Goal: Task Accomplishment & Management: Use online tool/utility

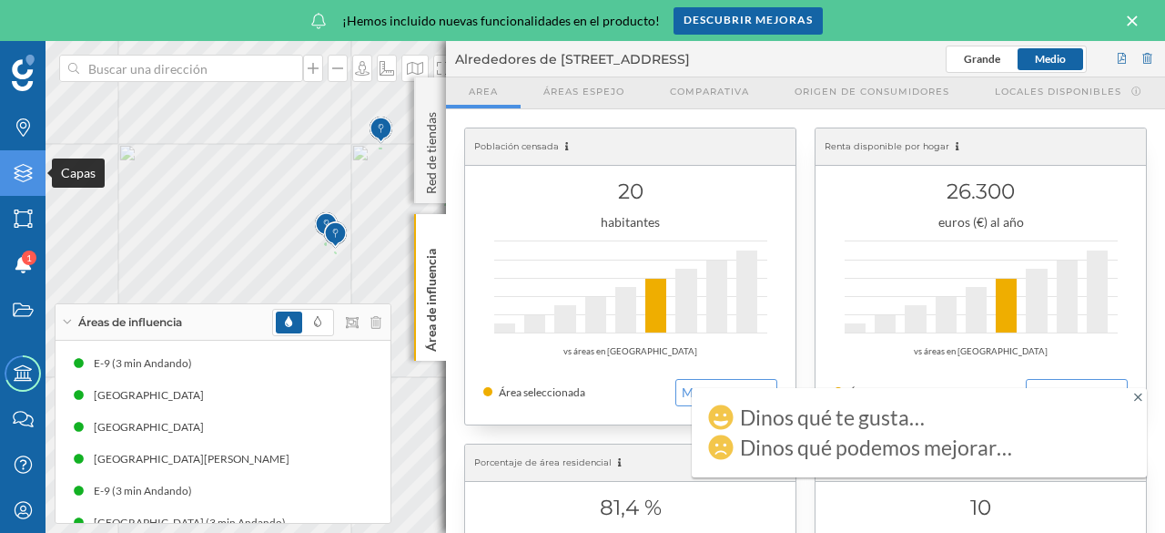
click at [16, 170] on icon "Capas" at bounding box center [23, 173] width 23 height 18
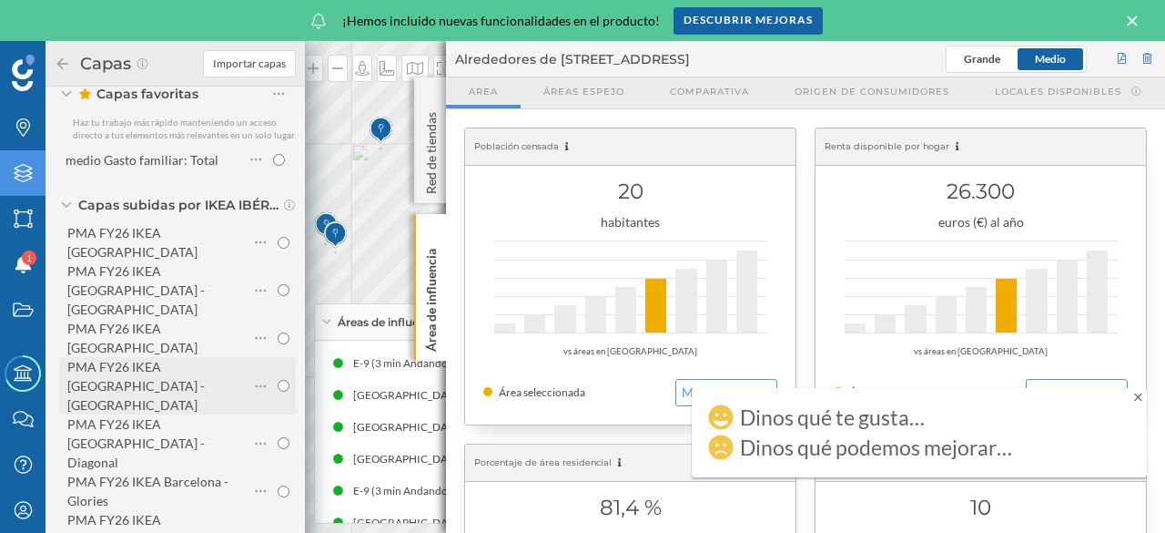
scroll to position [91, 0]
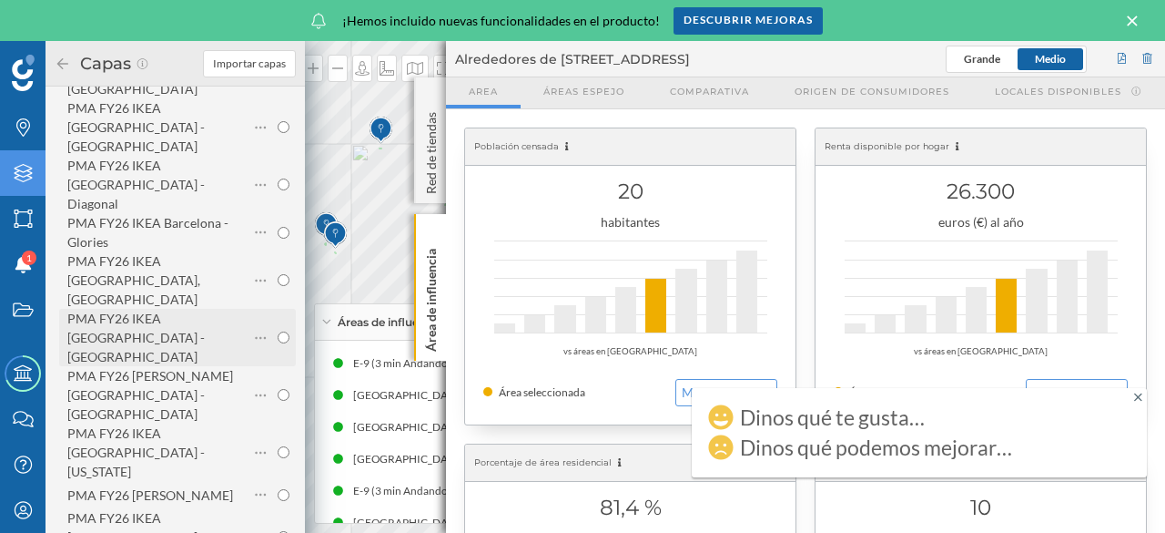
scroll to position [364, 0]
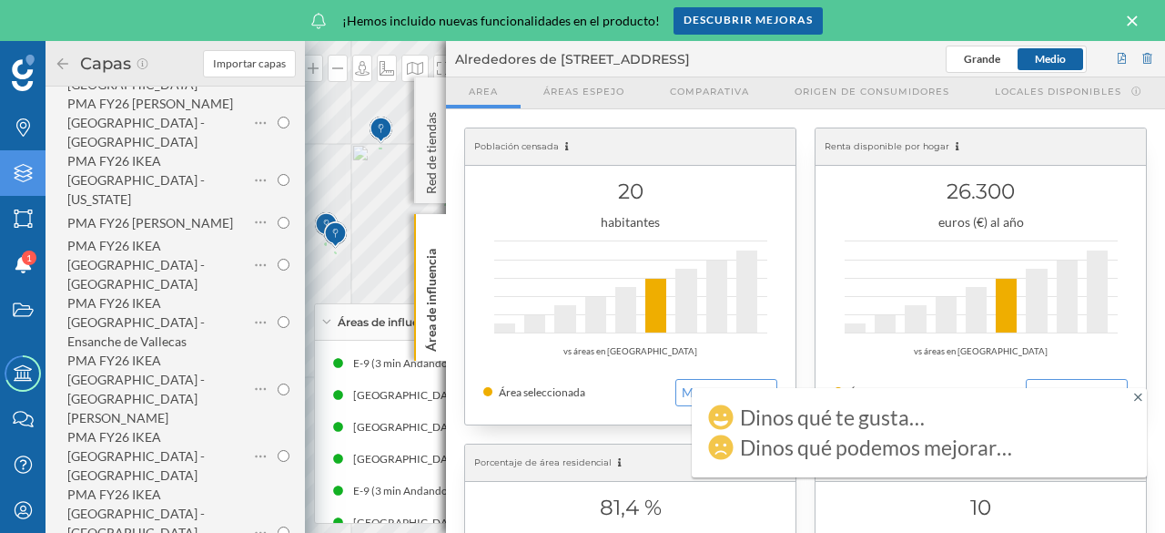
scroll to position [637, 0]
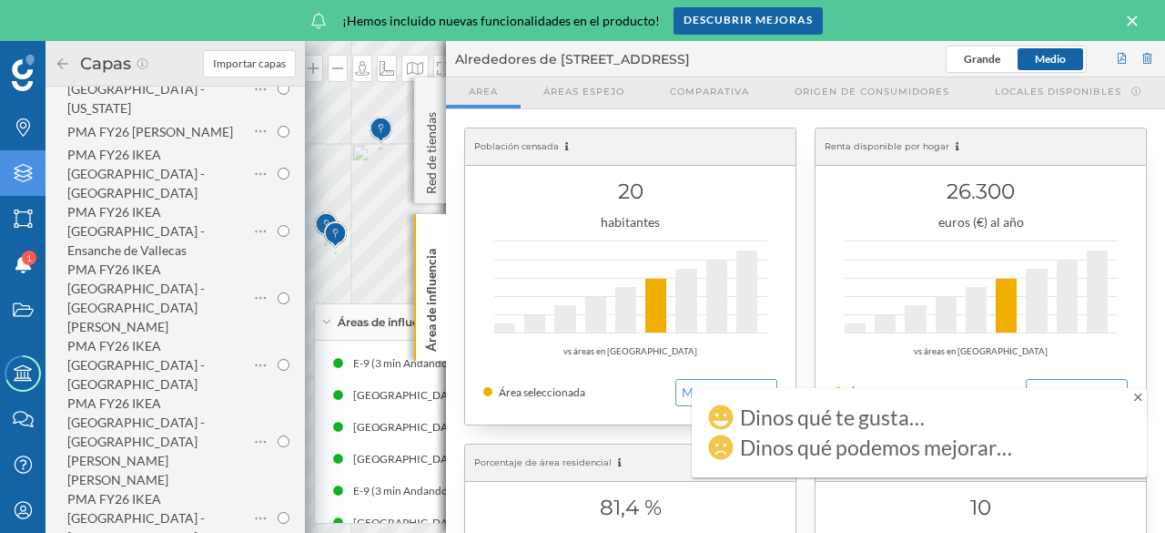
scroll to position [728, 0]
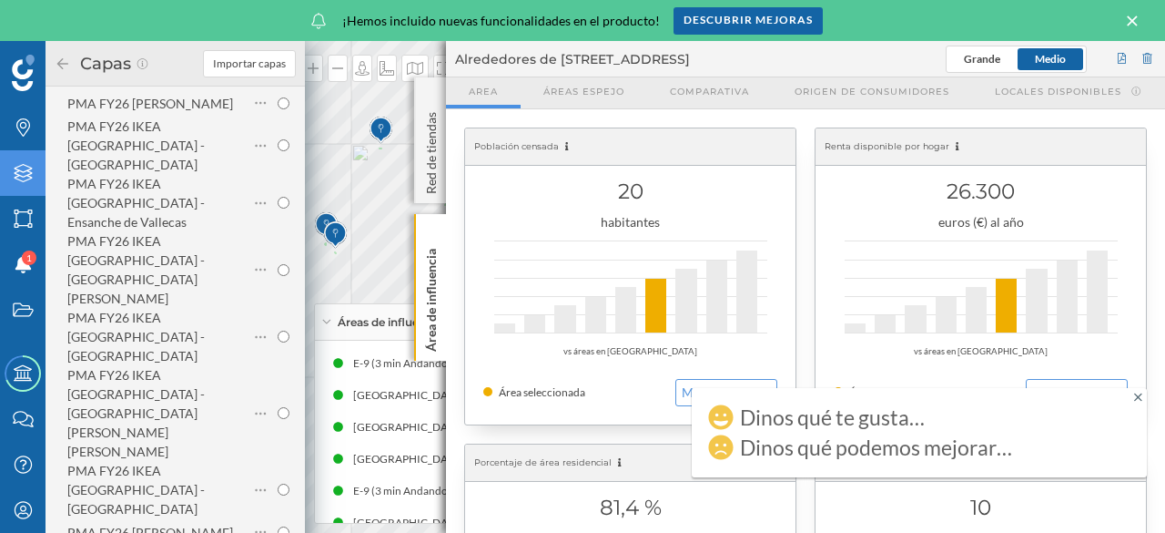
radio input "true"
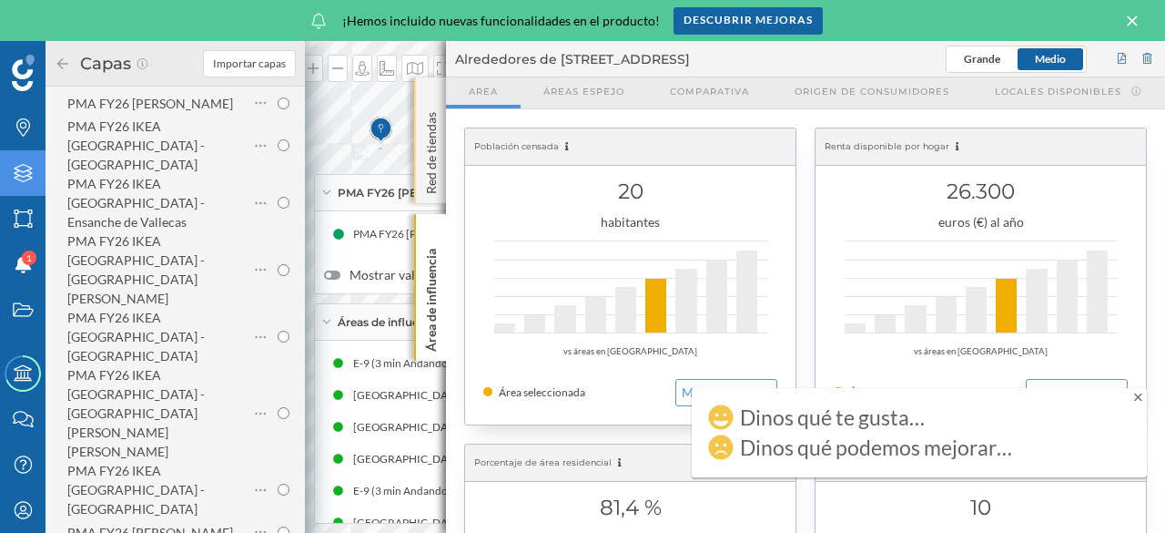
click at [421, 92] on div "Red de tiendas" at bounding box center [430, 140] width 32 height 126
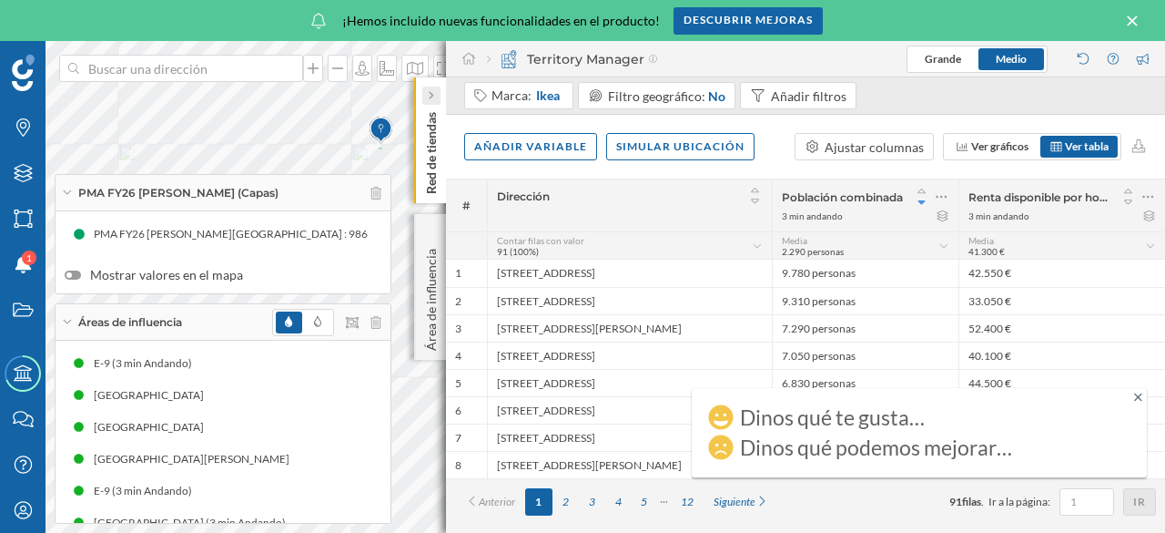
click at [433, 95] on icon at bounding box center [430, 95] width 5 height 9
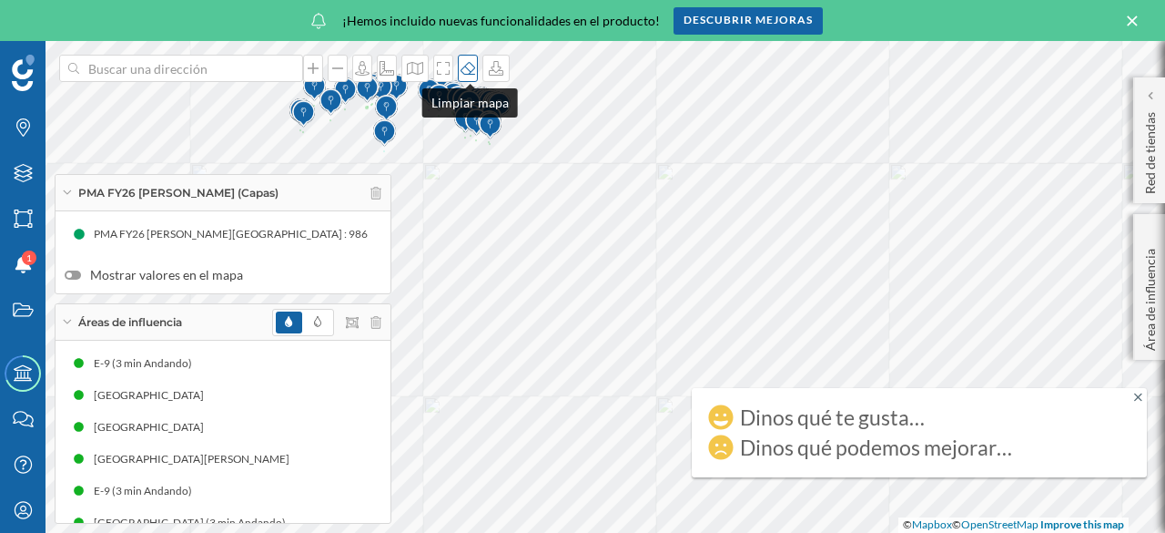
click at [460, 65] on icon at bounding box center [468, 68] width 18 height 15
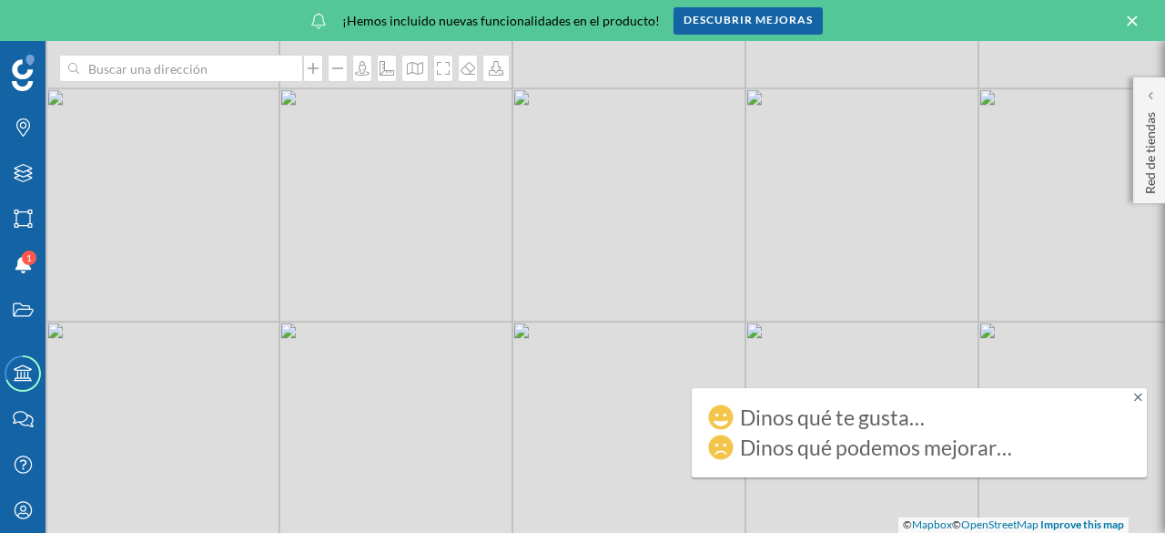
drag, startPoint x: 694, startPoint y: 287, endPoint x: 550, endPoint y: 212, distance: 162.1
click at [550, 212] on div "© Mapbox © OpenStreetMap Improve this map" at bounding box center [582, 287] width 1165 height 492
click at [24, 172] on icon at bounding box center [23, 173] width 18 height 18
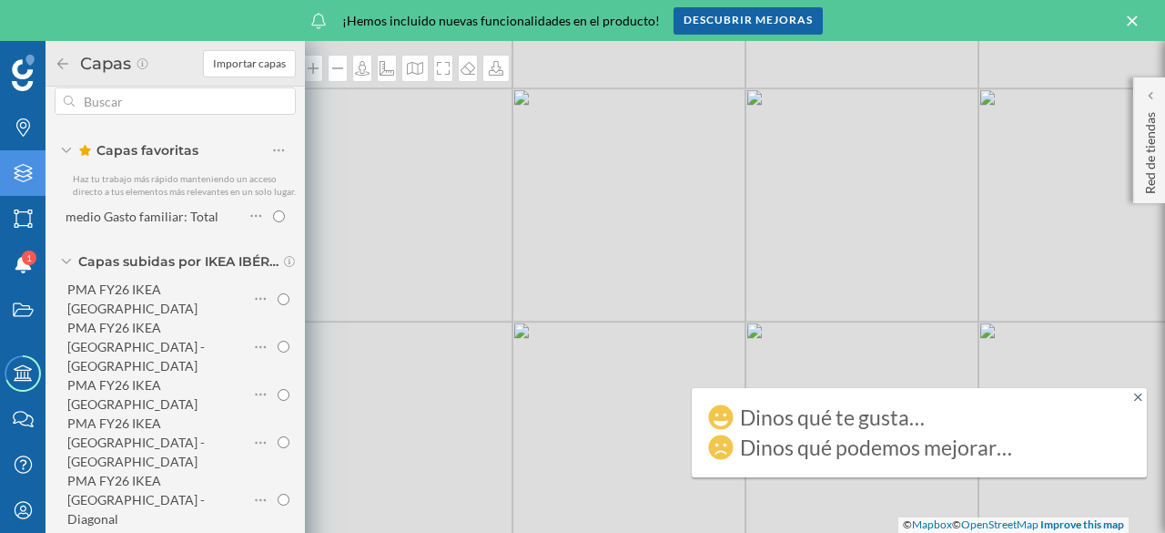
scroll to position [0, 0]
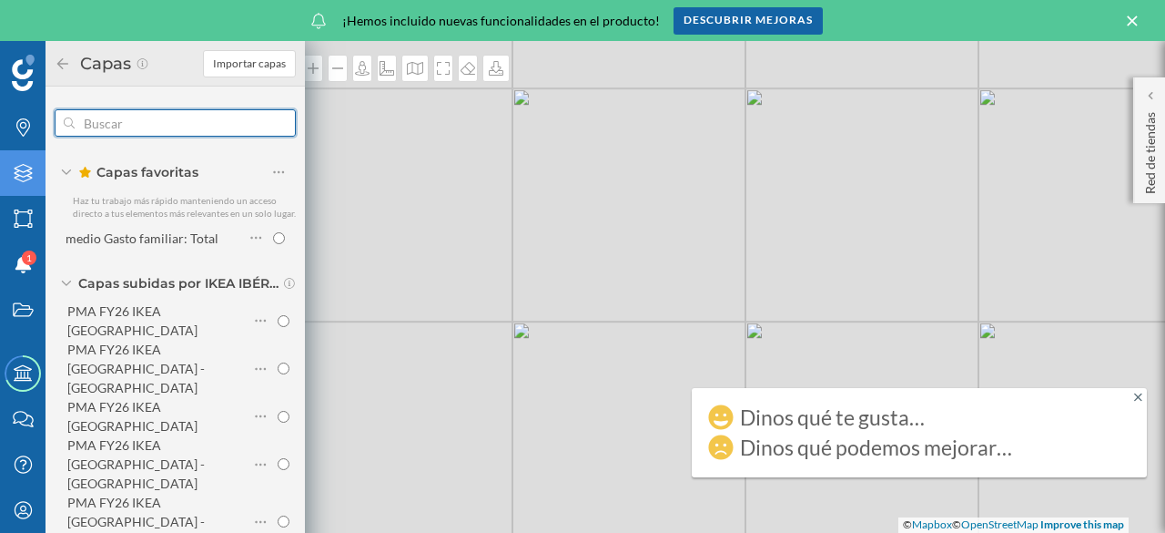
click at [168, 130] on input "text" at bounding box center [175, 123] width 201 height 36
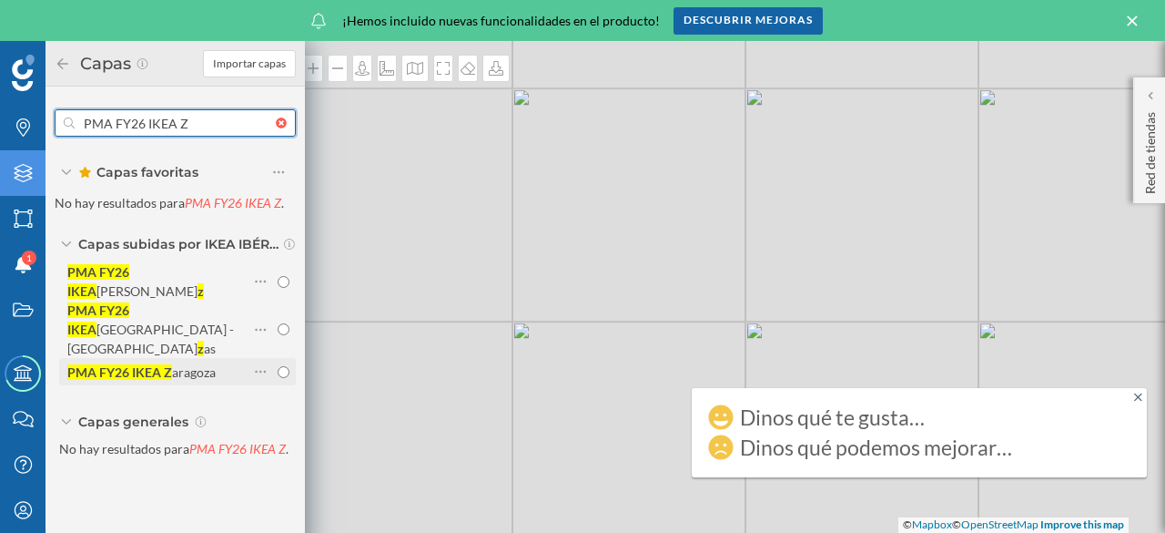
type input "PMA FY26 IKEA Z"
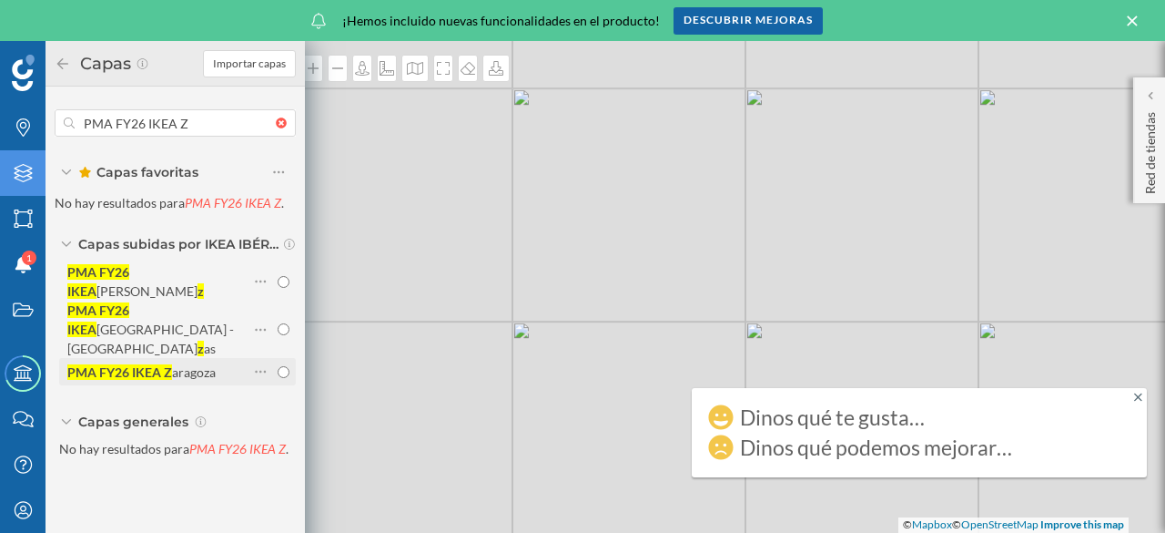
click at [284, 366] on input "PMA FY26 IKEA Z aragoza" at bounding box center [284, 372] width 12 height 12
radio input "true"
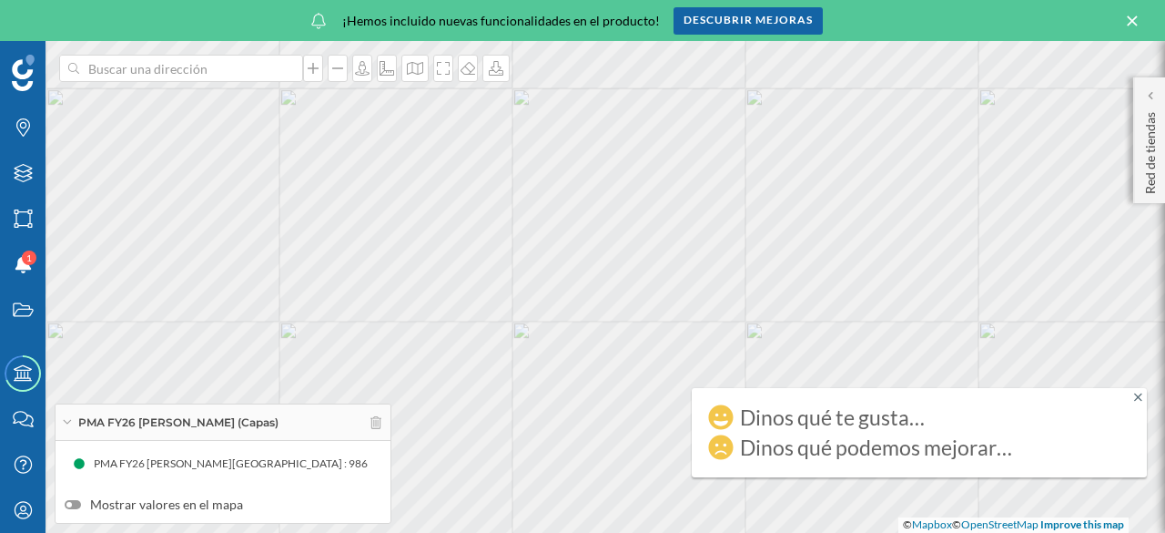
click at [1134, 19] on icon at bounding box center [1132, 21] width 20 height 16
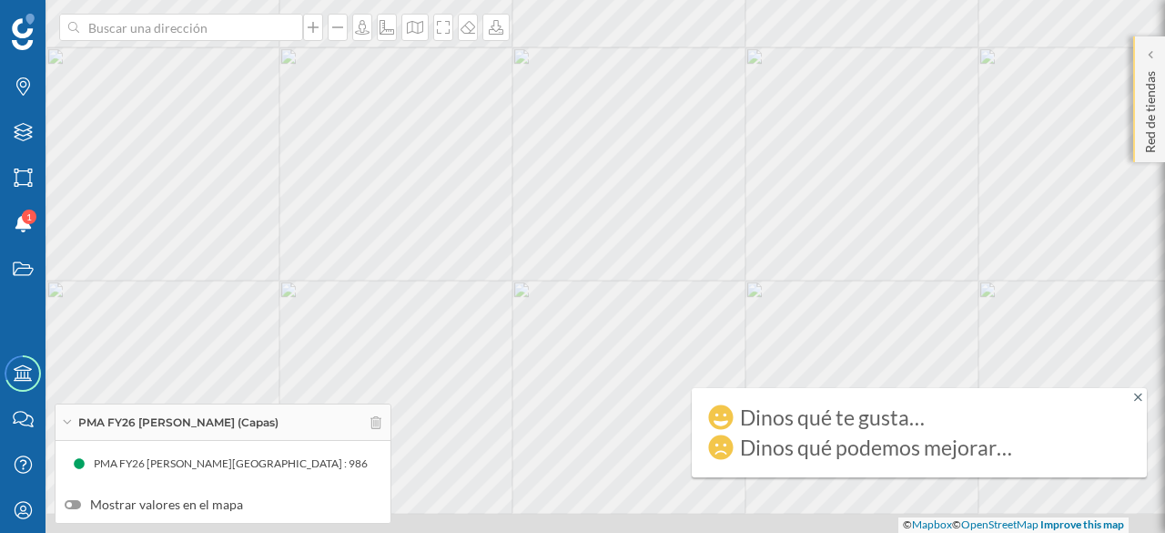
click at [1158, 76] on p "Red de tiendas" at bounding box center [1151, 108] width 18 height 89
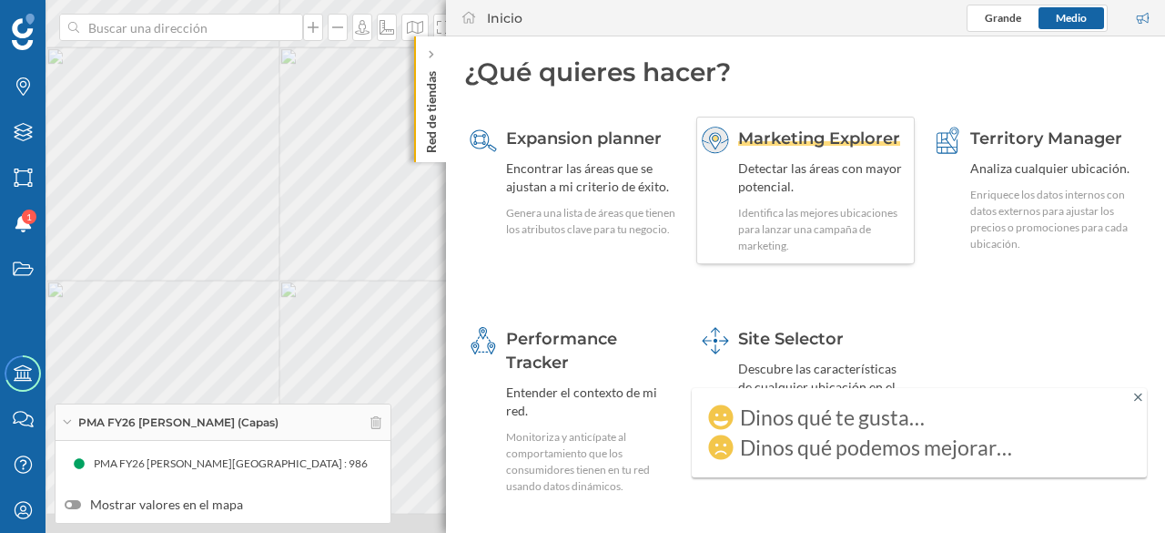
click at [850, 134] on span "Marketing Explorer" at bounding box center [819, 138] width 162 height 20
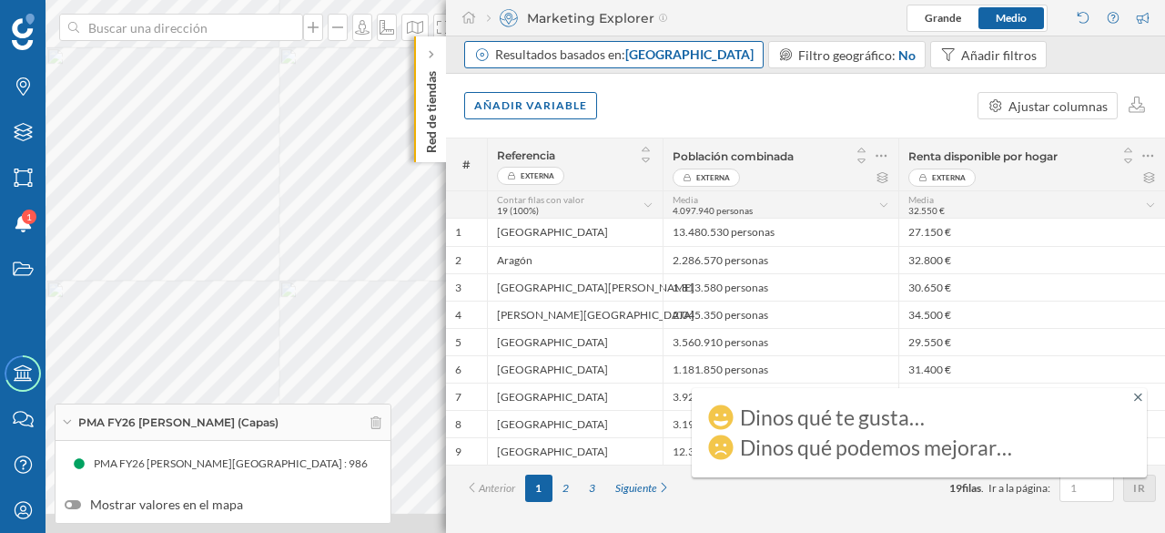
click at [697, 57] on span "[GEOGRAPHIC_DATA]" at bounding box center [689, 53] width 128 height 15
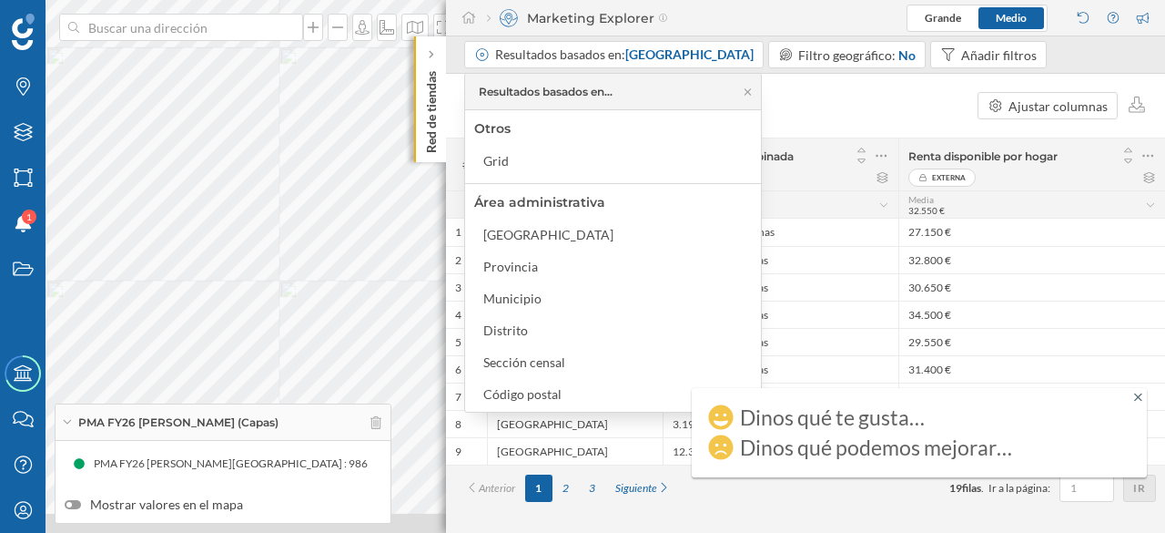
click at [186, 467] on span "PMA FY26 [PERSON_NAME][GEOGRAPHIC_DATA] : 986" at bounding box center [231, 463] width 274 height 18
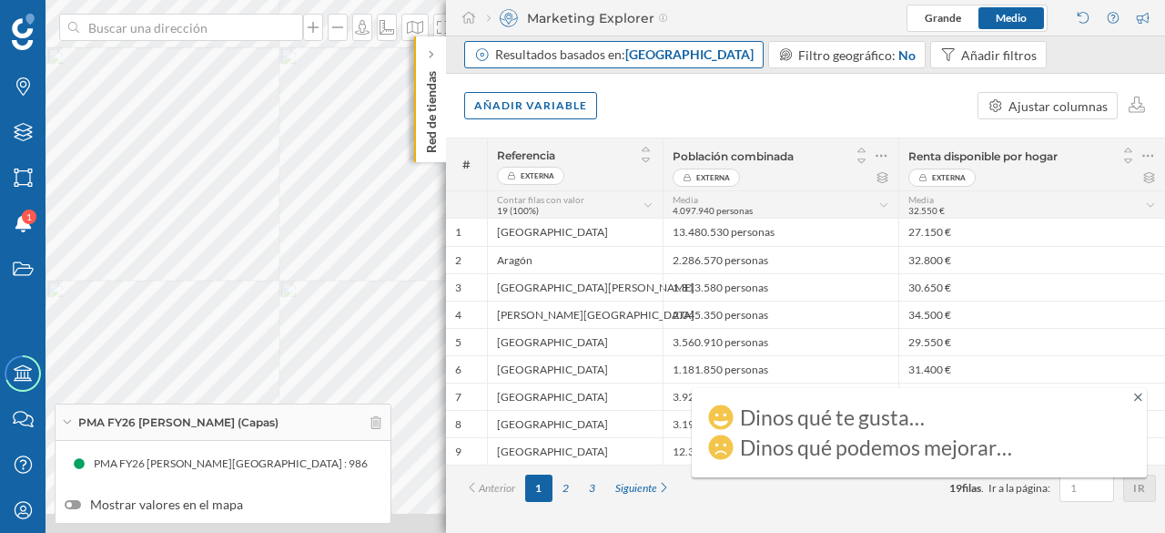
click at [726, 56] on span "[GEOGRAPHIC_DATA]" at bounding box center [689, 53] width 128 height 15
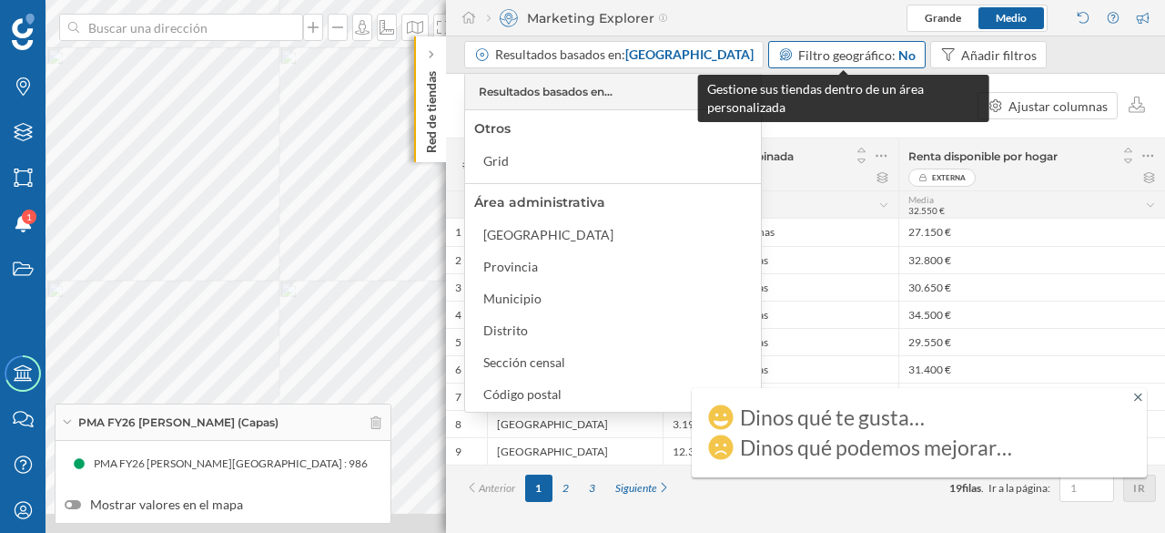
click at [870, 54] on span "Filtro geográfico:" at bounding box center [846, 54] width 97 height 15
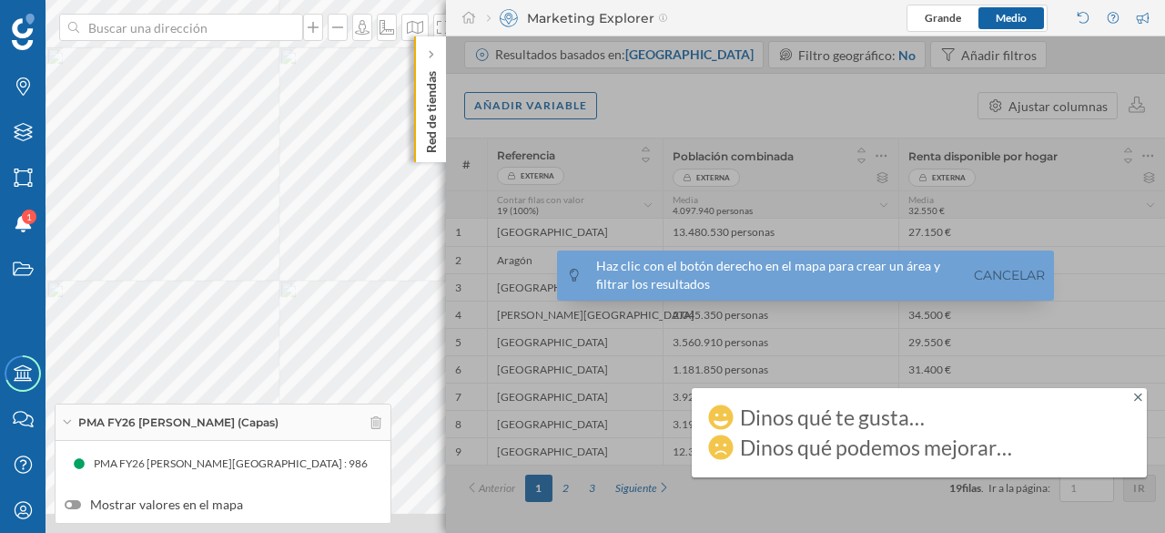
click at [198, 467] on span "PMA FY26 [PERSON_NAME][GEOGRAPHIC_DATA] : 986" at bounding box center [231, 463] width 274 height 18
click at [437, 52] on div at bounding box center [431, 55] width 18 height 18
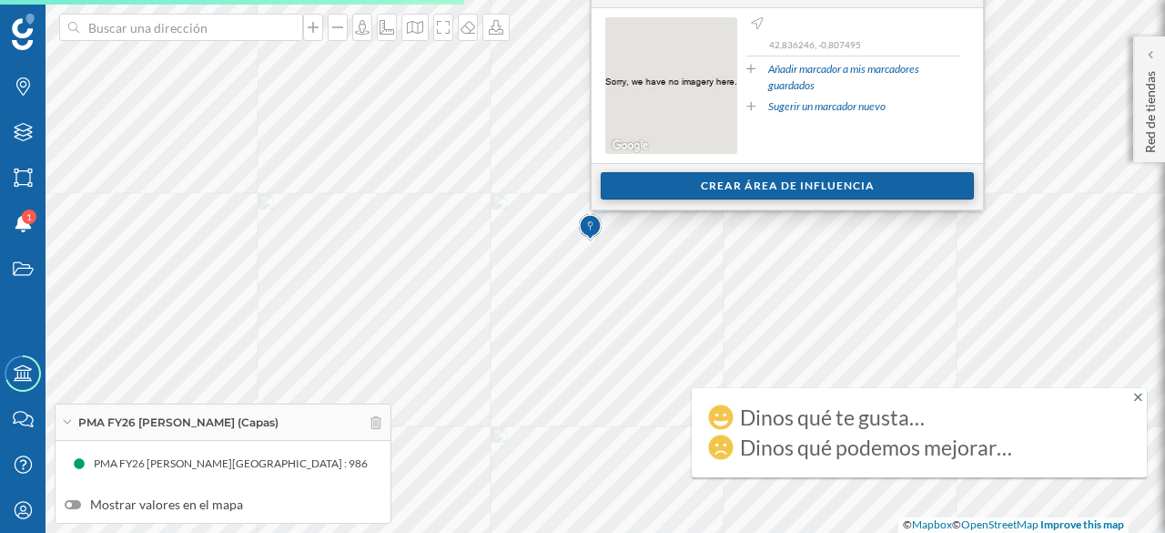
click at [752, 181] on div "Crear área de influencia" at bounding box center [787, 185] width 373 height 27
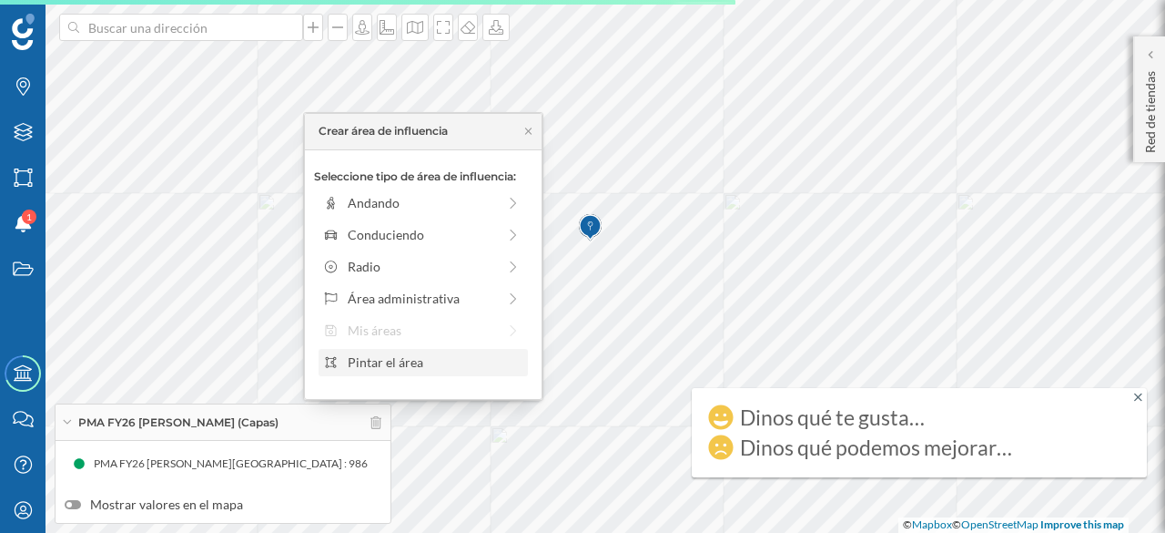
click at [381, 366] on div "Pintar el área" at bounding box center [435, 361] width 174 height 19
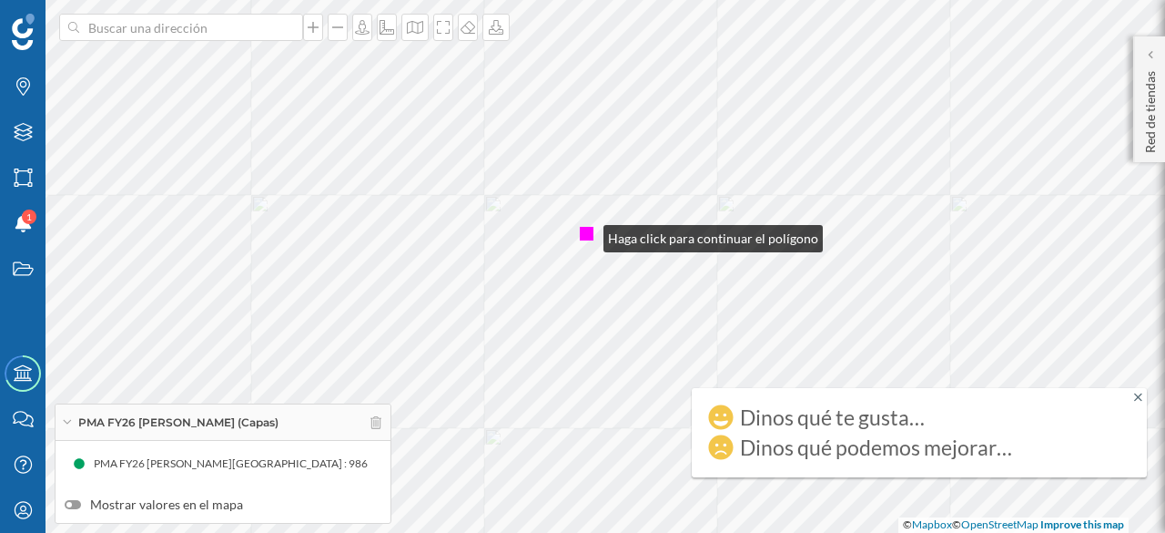
click at [585, 234] on div at bounding box center [587, 234] width 14 height 14
click at [583, 238] on div at bounding box center [587, 234] width 14 height 14
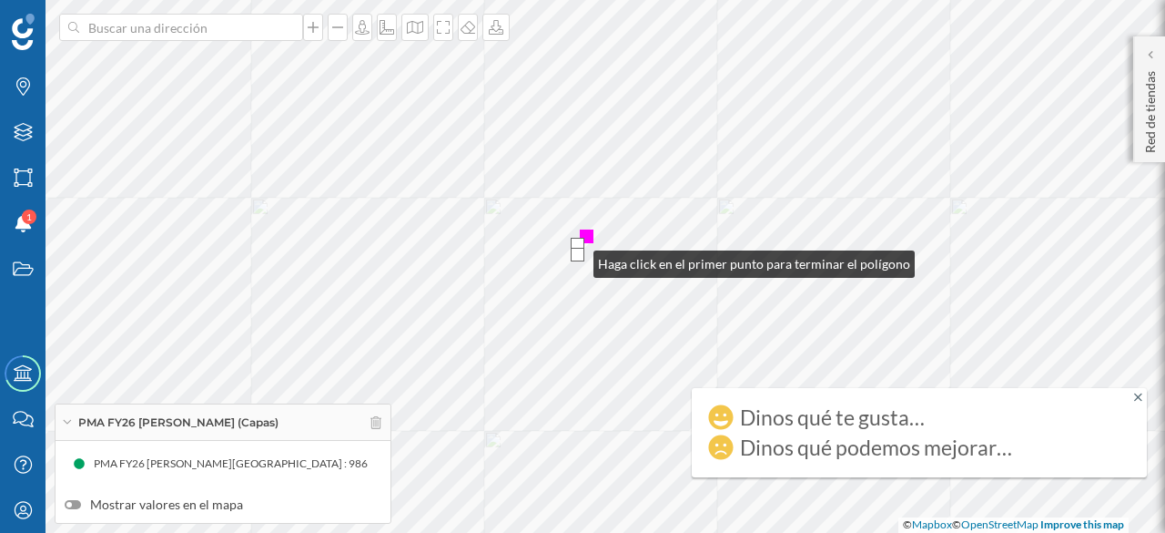
click at [575, 259] on div at bounding box center [578, 255] width 14 height 14
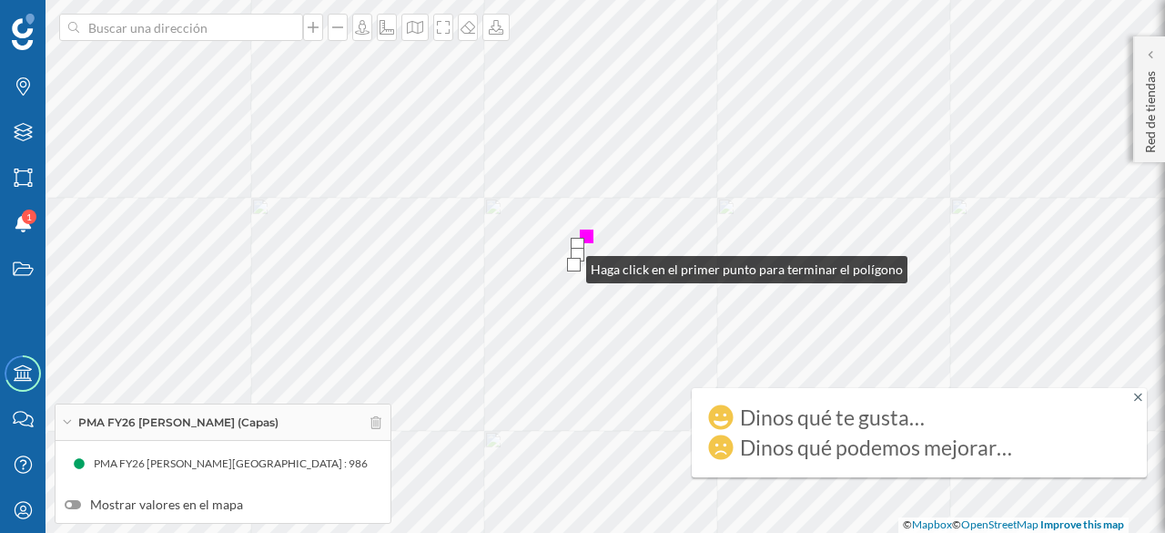
click at [568, 265] on div at bounding box center [574, 265] width 14 height 14
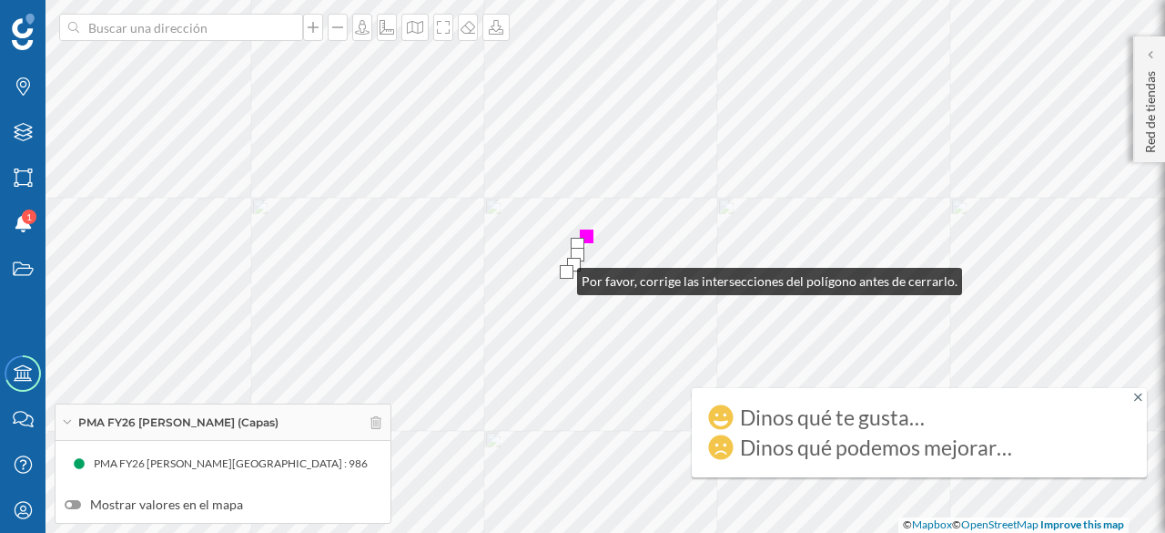
click at [560, 277] on div at bounding box center [567, 272] width 14 height 14
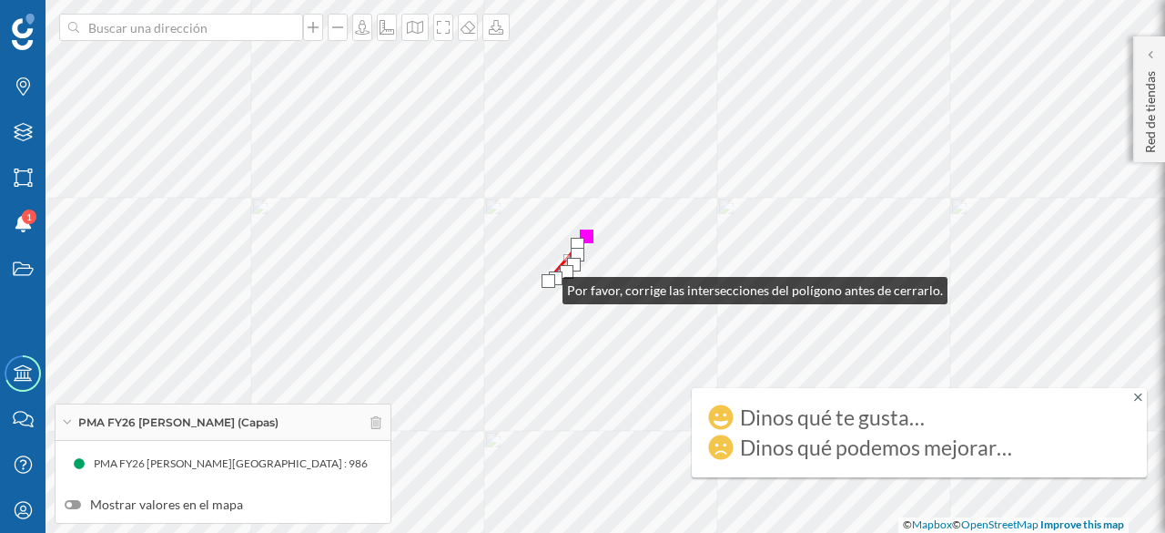
click at [544, 286] on div at bounding box center [549, 281] width 14 height 14
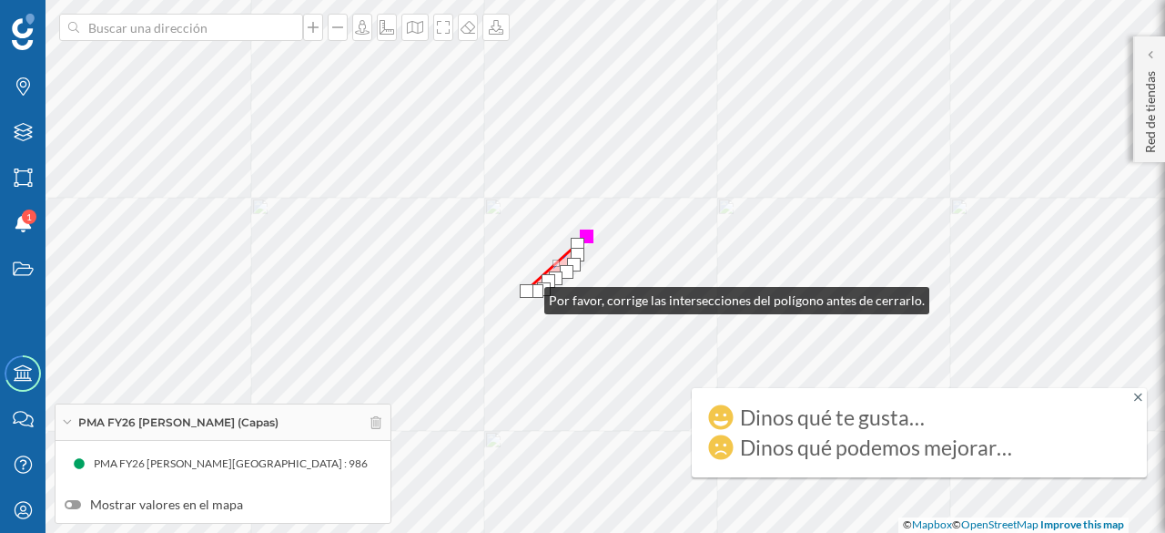
click at [526, 296] on div at bounding box center [527, 291] width 14 height 14
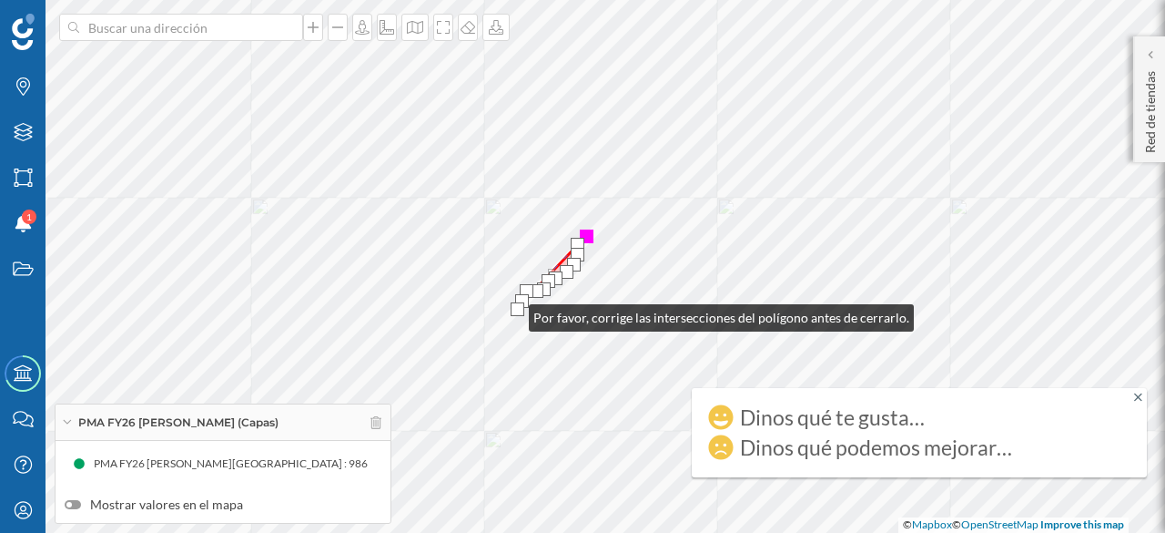
click at [511, 313] on div at bounding box center [518, 309] width 14 height 14
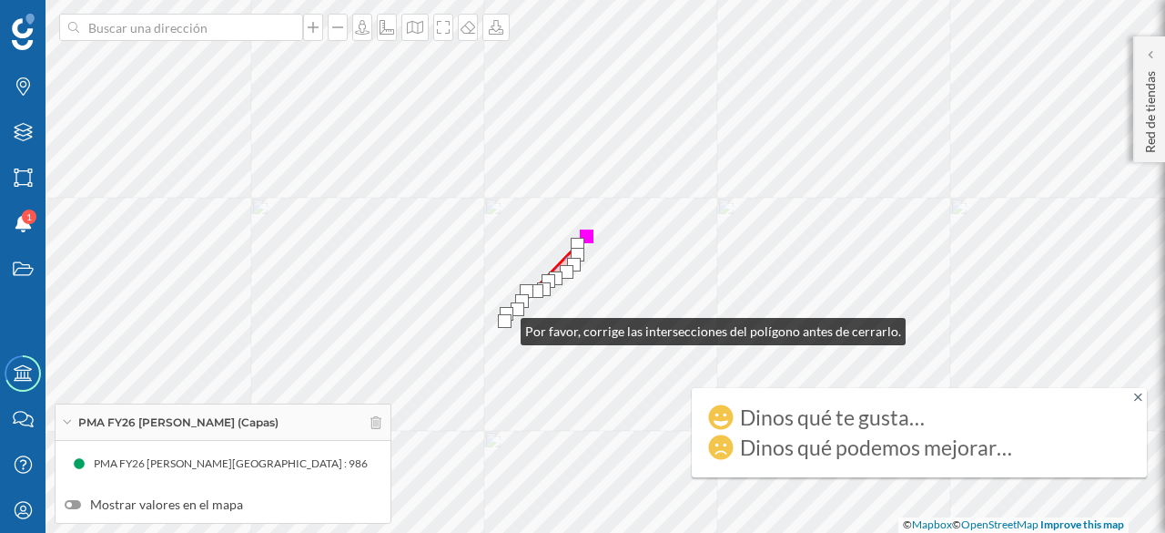
click at [503, 327] on div at bounding box center [505, 321] width 14 height 14
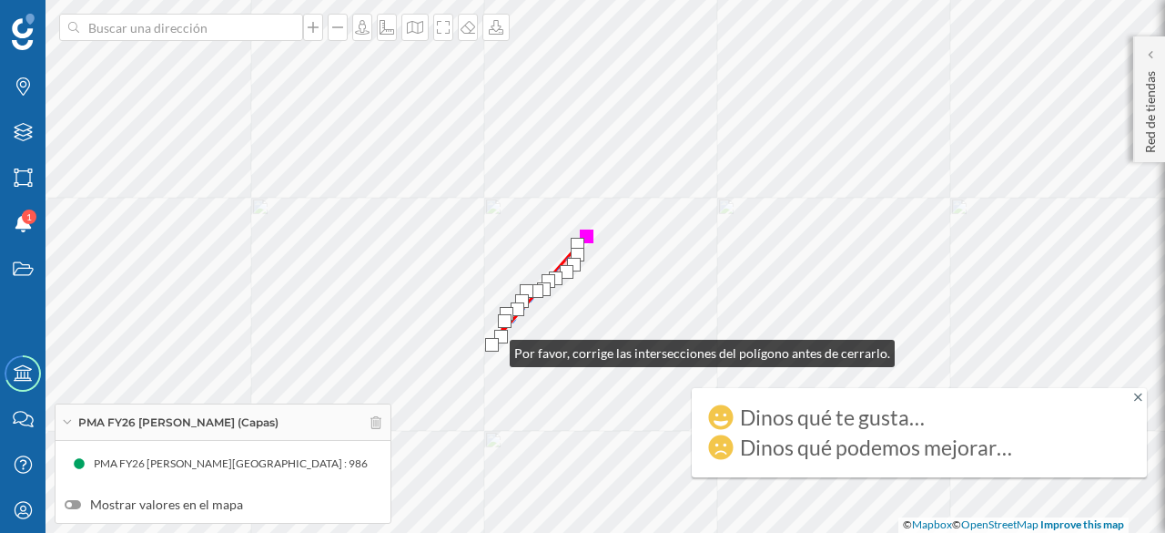
click at [492, 349] on div at bounding box center [492, 345] width 14 height 14
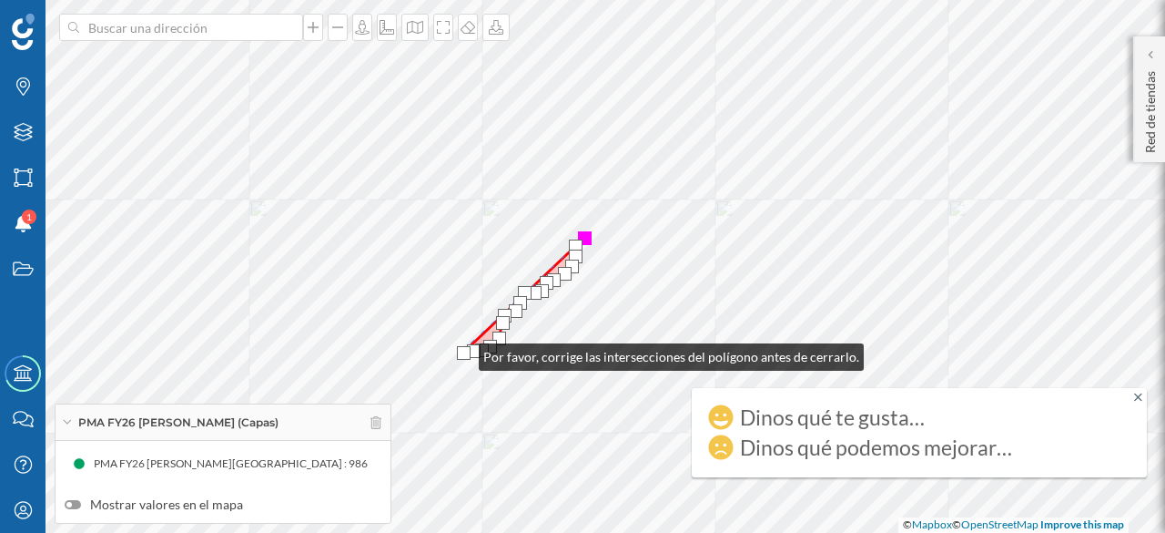
click at [461, 352] on div at bounding box center [464, 353] width 14 height 14
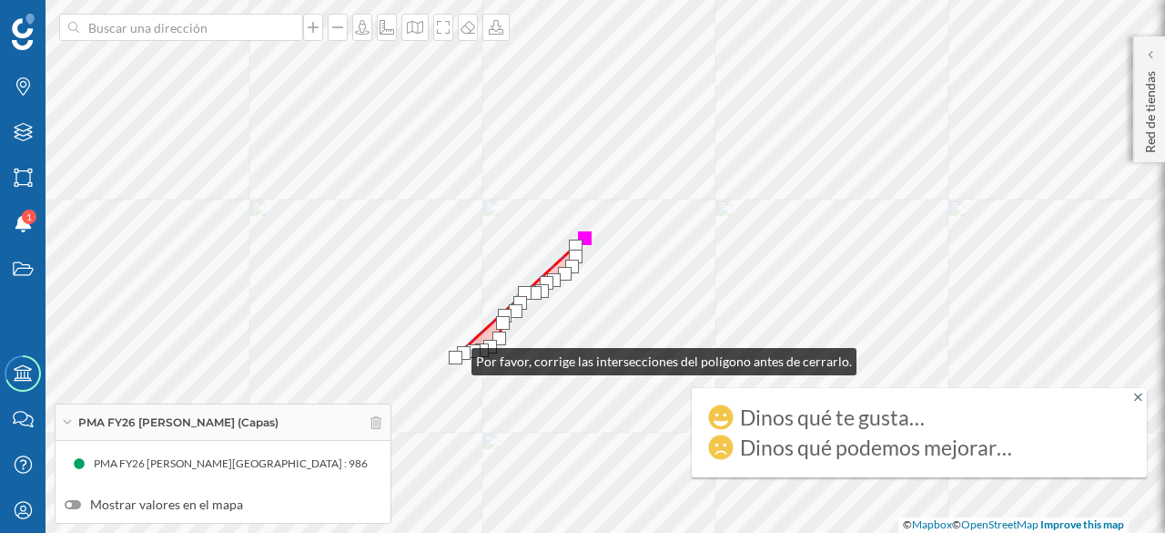
click at [452, 356] on div at bounding box center [456, 357] width 14 height 14
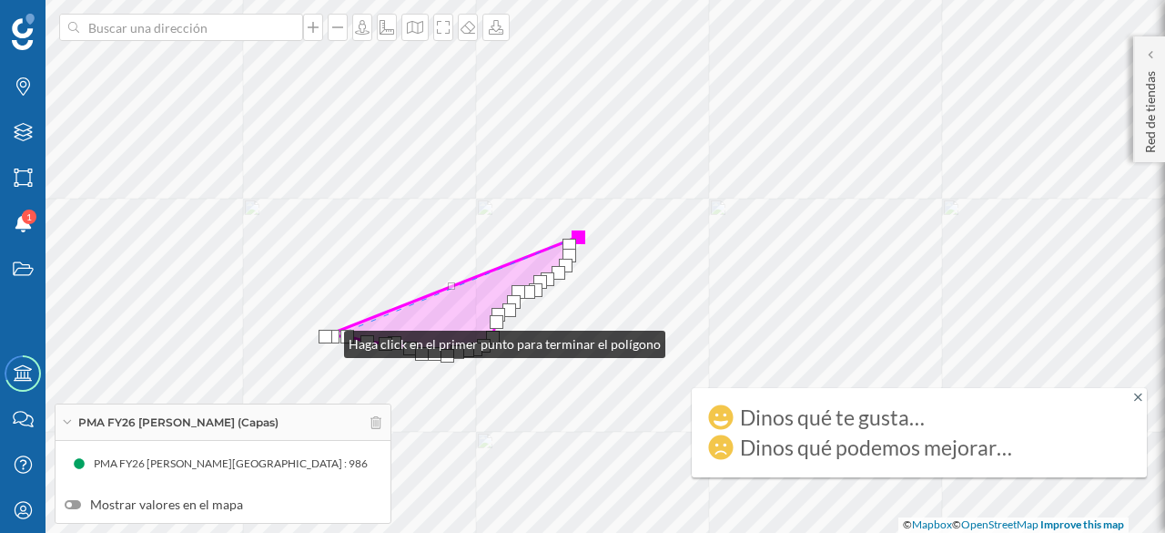
click at [326, 340] on div at bounding box center [326, 337] width 14 height 14
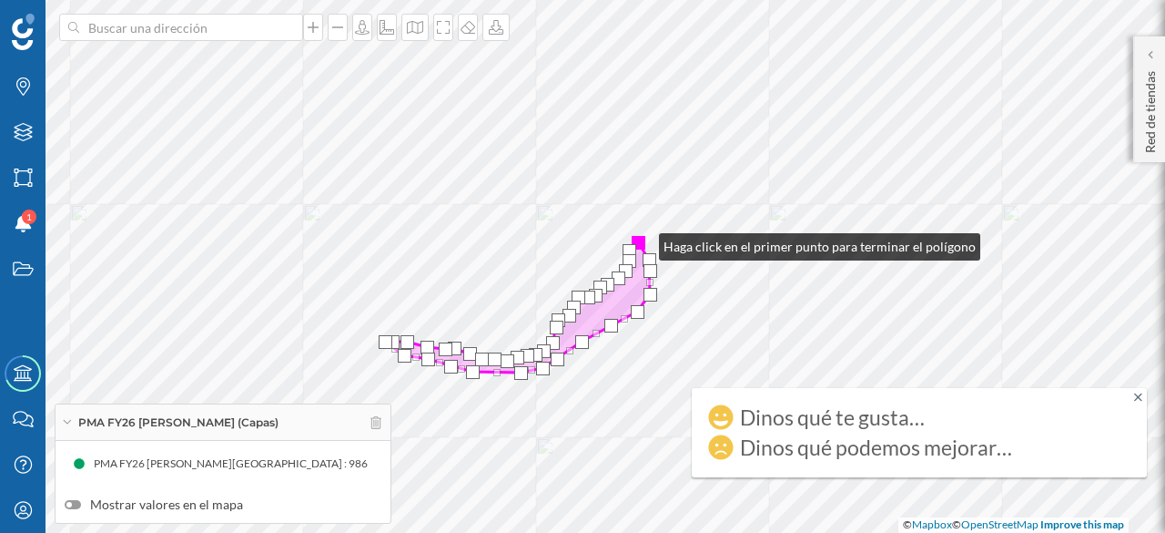
click at [640, 241] on div at bounding box center [639, 243] width 14 height 14
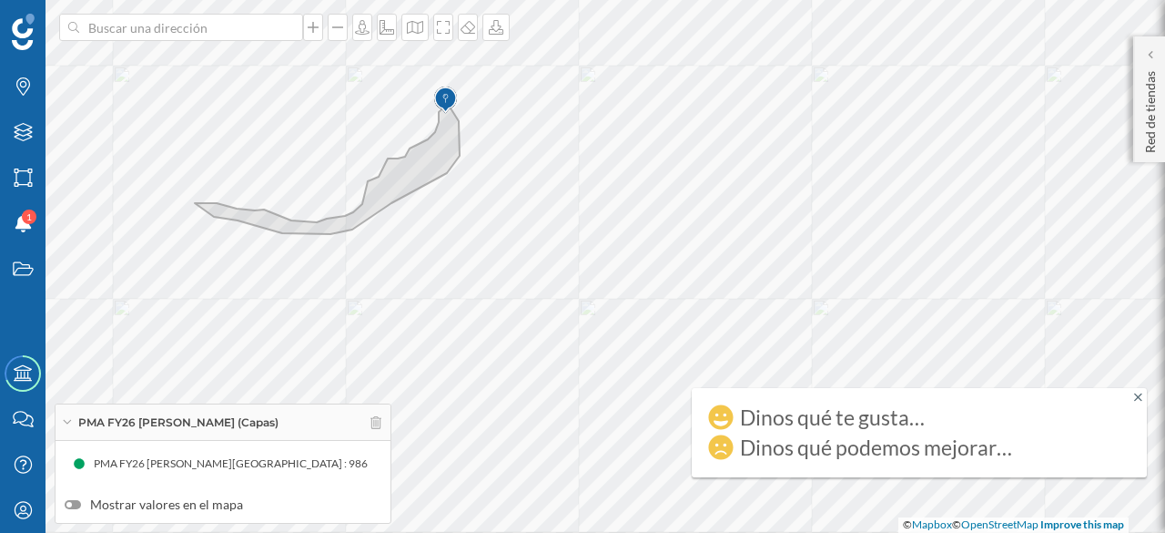
click at [64, 419] on div "PMA FY26 [PERSON_NAME] (Capas)" at bounding box center [223, 422] width 335 height 36
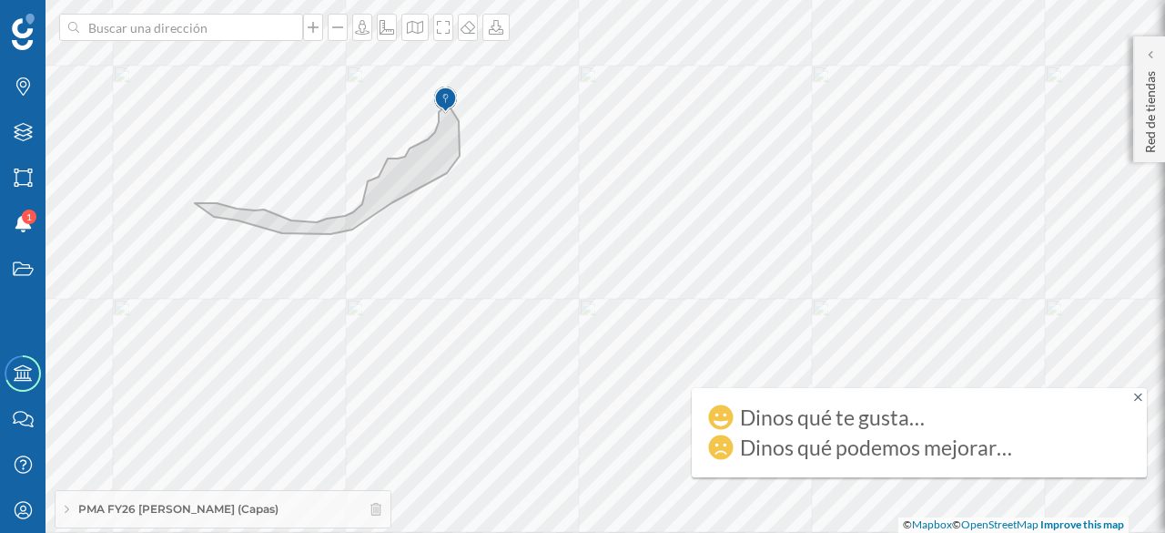
click at [65, 505] on icon at bounding box center [67, 509] width 5 height 10
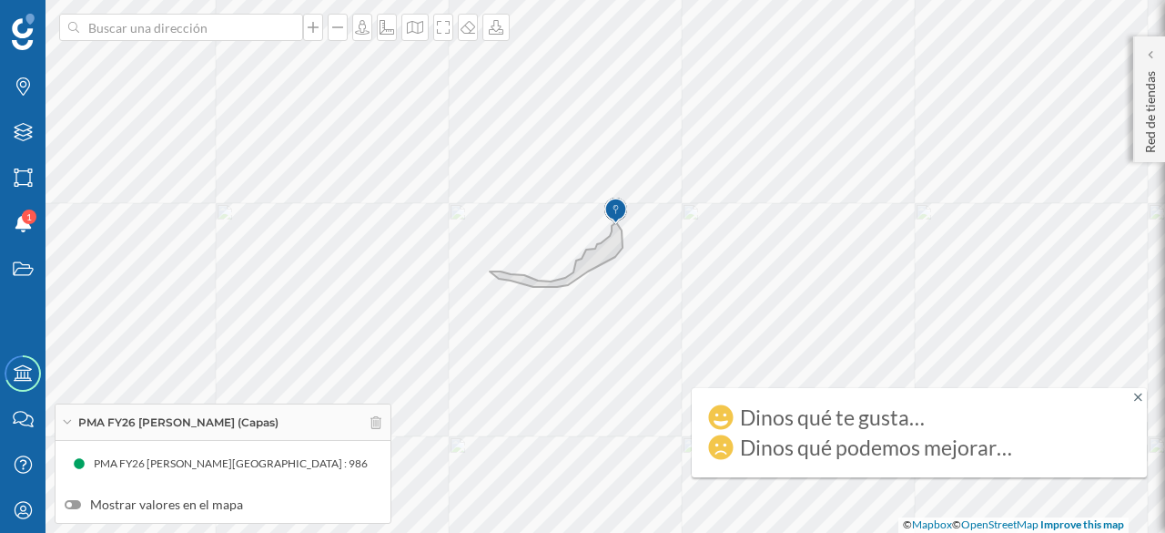
click at [1142, 394] on icon at bounding box center [1138, 396] width 8 height 8
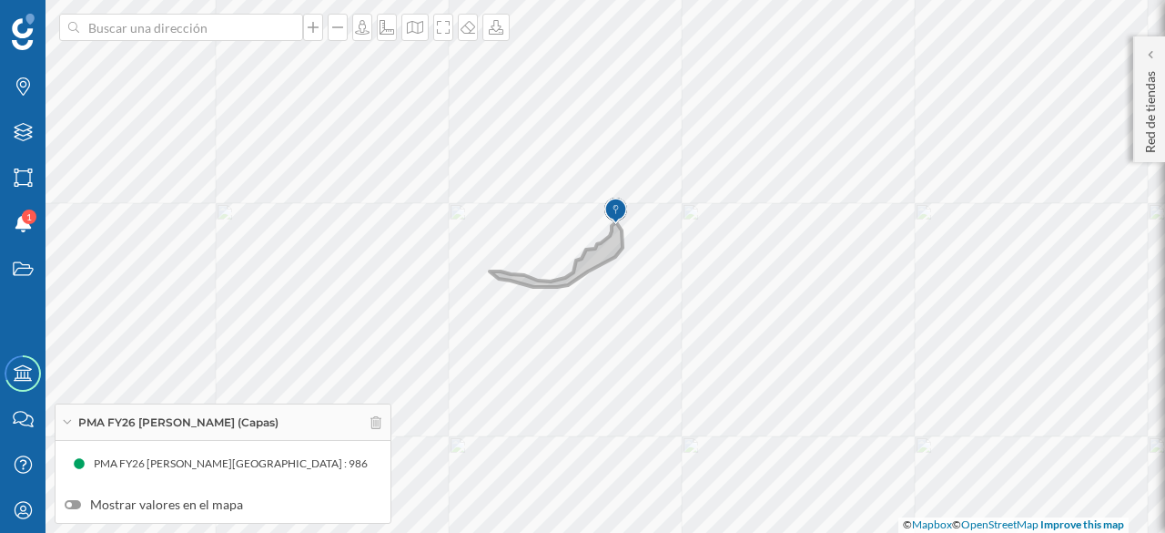
click at [615, 207] on img at bounding box center [615, 211] width 23 height 36
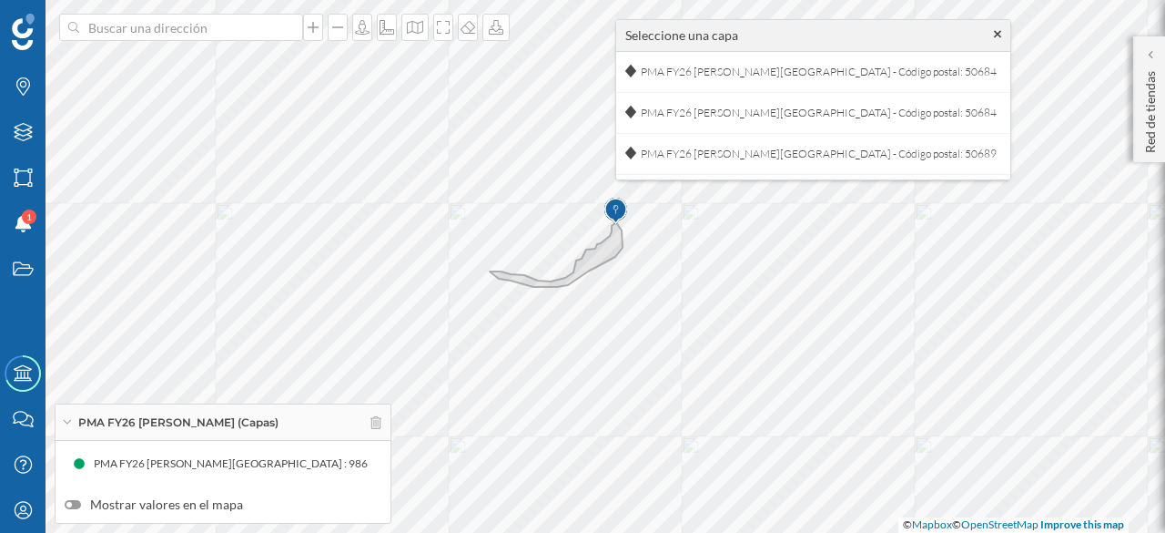
click at [994, 36] on icon at bounding box center [998, 35] width 8 height 8
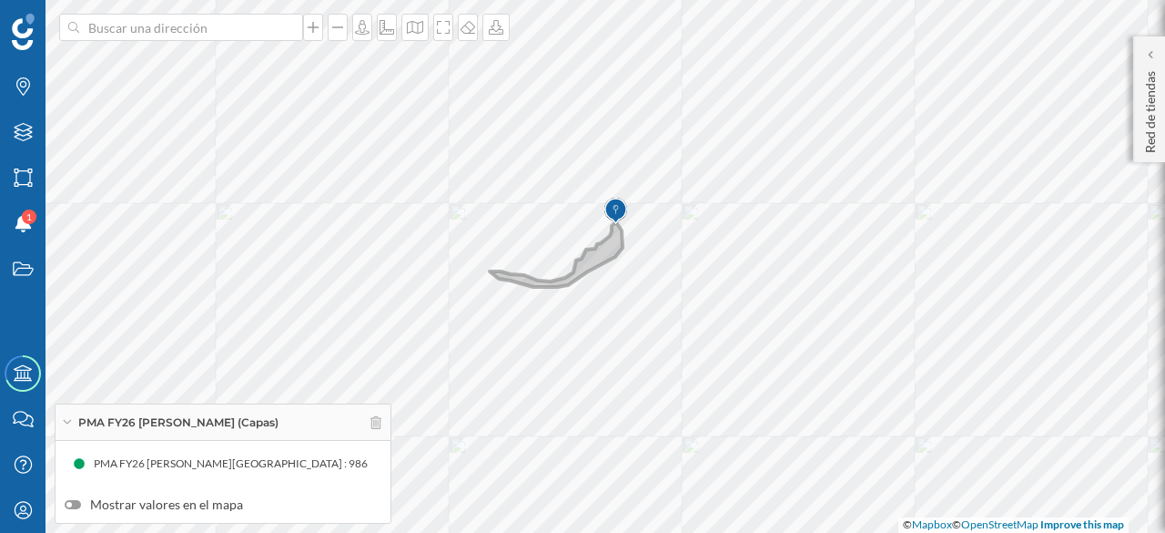
click at [619, 208] on img at bounding box center [615, 211] width 23 height 36
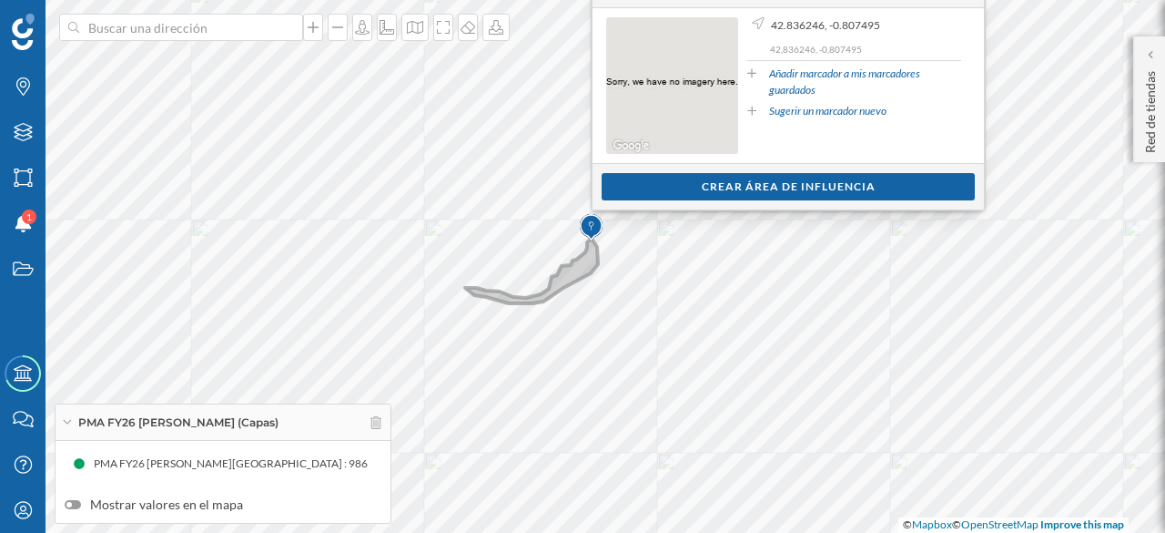
click at [582, 228] on img at bounding box center [591, 227] width 23 height 36
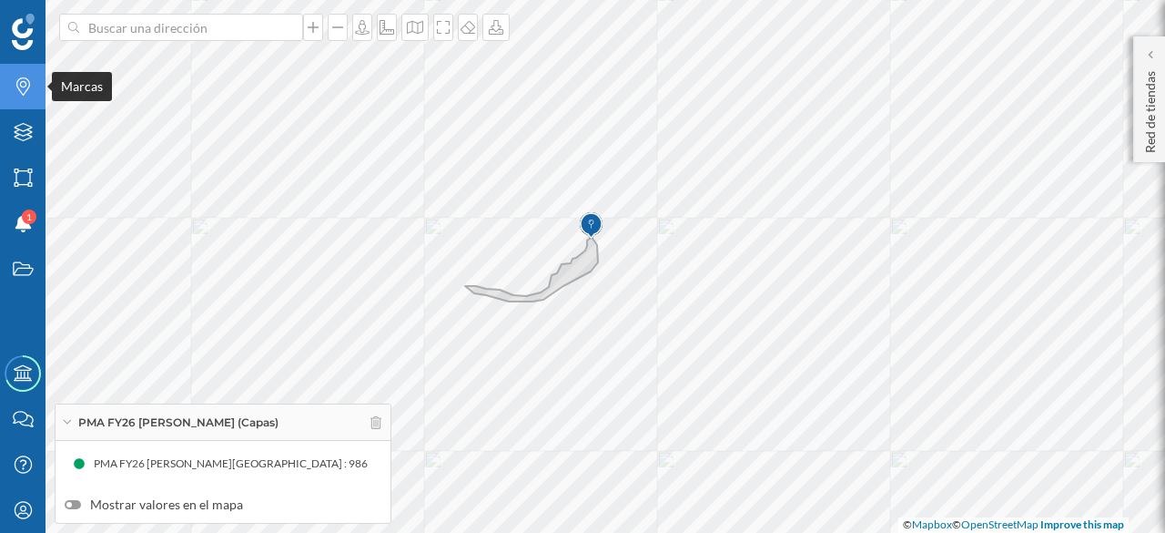
click at [18, 90] on icon "Marcas" at bounding box center [23, 86] width 23 height 18
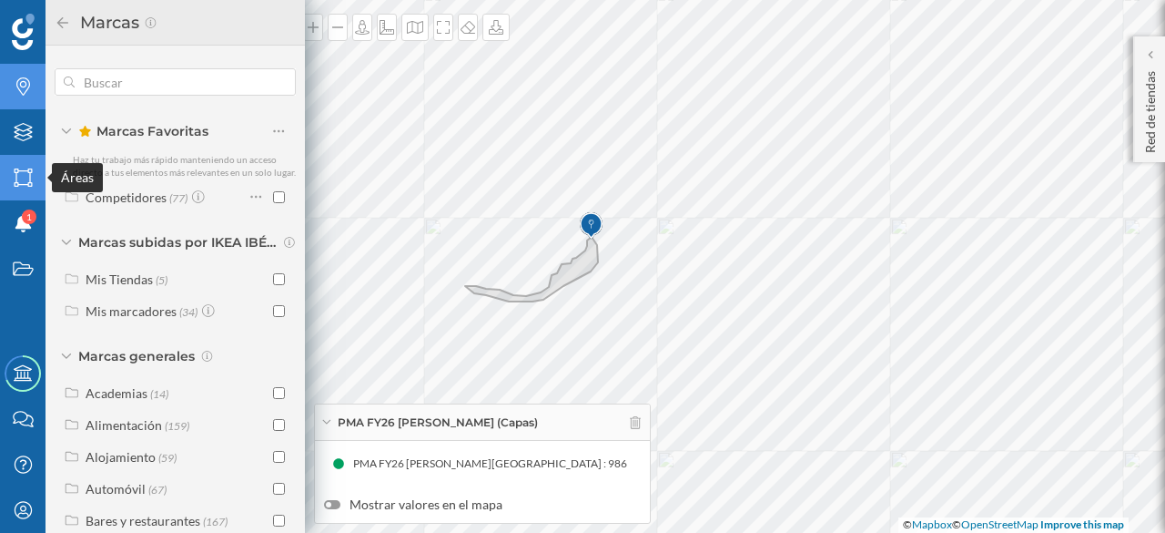
click at [25, 179] on icon "Áreas" at bounding box center [23, 177] width 23 height 18
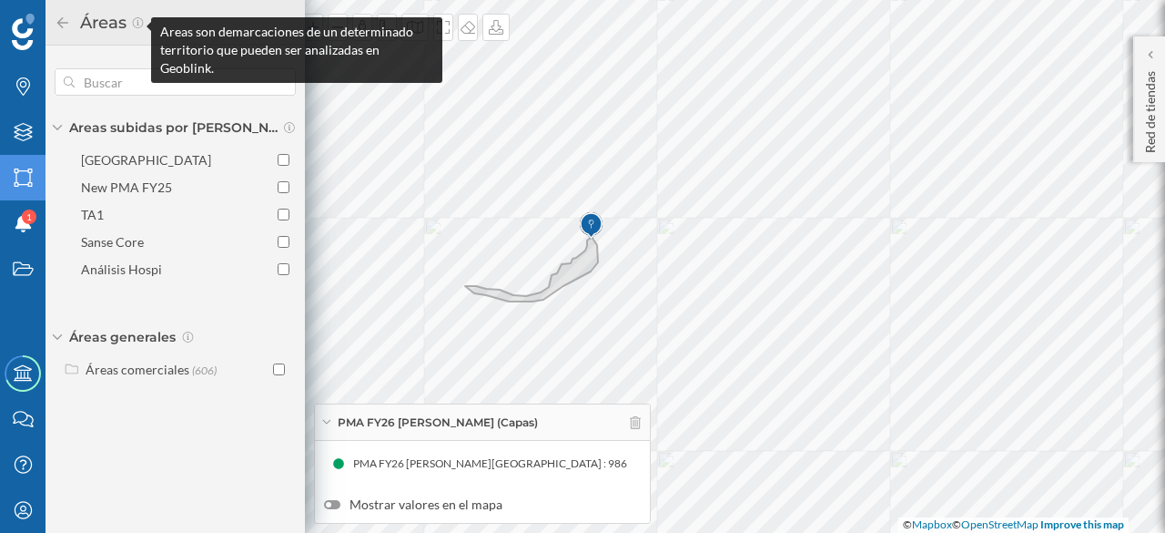
click at [135, 23] on icon at bounding box center [138, 22] width 14 height 11
